Goal: Transaction & Acquisition: Purchase product/service

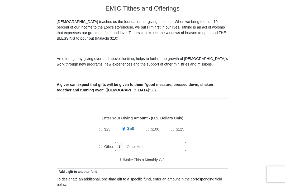
scroll to position [139, 0]
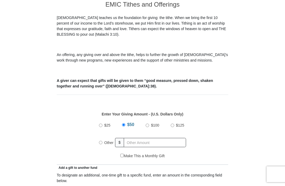
click at [102, 142] on input "Other" at bounding box center [100, 142] width 3 height 3
radio input "true"
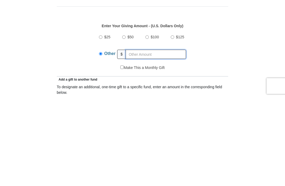
click at [141, 138] on input "text" at bounding box center [155, 142] width 60 height 9
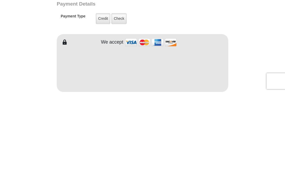
scroll to position [336, 0]
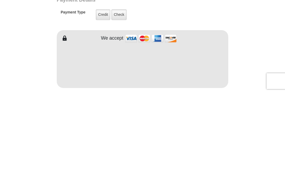
type input "4.29"
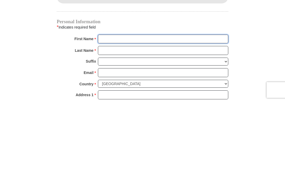
click at [120, 119] on input "First Name *" at bounding box center [163, 123] width 130 height 9
type input "Don"
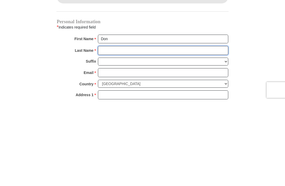
click at [117, 130] on input "Last Name *" at bounding box center [163, 134] width 130 height 9
type input "Owens"
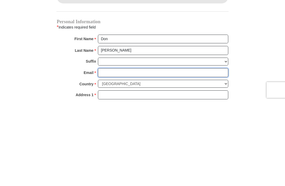
click at [117, 152] on input "Email *" at bounding box center [163, 156] width 130 height 9
type input "don.7845@yahoo.com"
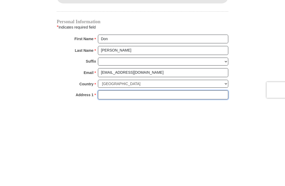
click at [122, 175] on input "Address 1 *" at bounding box center [163, 179] width 130 height 9
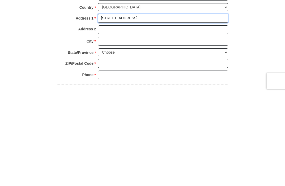
scroll to position [500, 0]
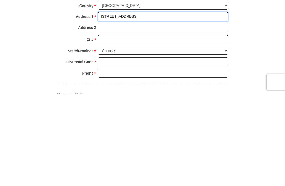
type input "412 N 2nd St"
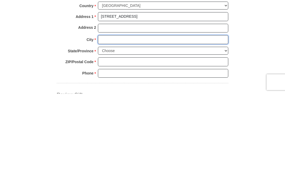
click at [119, 127] on input "City *" at bounding box center [163, 131] width 130 height 9
type input "Sayre"
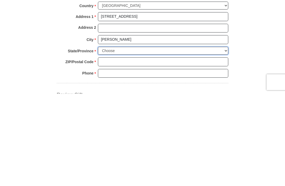
click at [225, 139] on select "Choose Alabama Alaska American Samoa Arizona Arkansas Armed Forces Americas Arm…" at bounding box center [163, 143] width 130 height 8
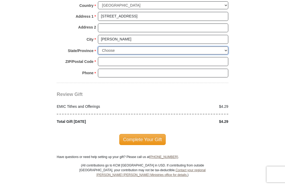
select select "OK"
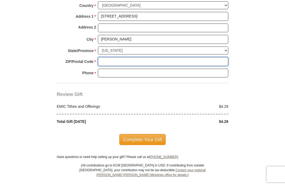
click at [118, 57] on input "ZIP/Postal Code *" at bounding box center [163, 61] width 130 height 9
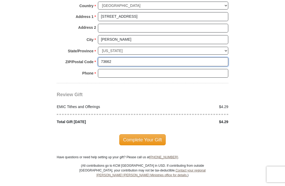
type input "73662"
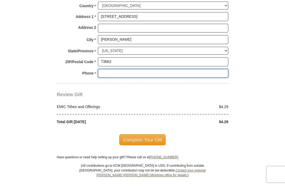
click at [116, 70] on input "Phone * *" at bounding box center [163, 73] width 130 height 9
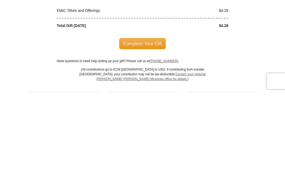
scroll to position [597, 0]
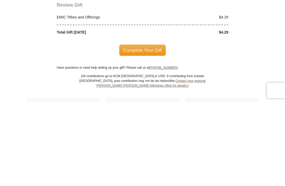
type input "5808216605"
click at [143, 128] on span "Complete Your Gift" at bounding box center [142, 133] width 47 height 11
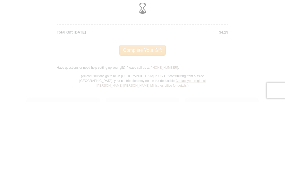
scroll to position [681, 0]
